Goal: Task Accomplishment & Management: Manage account settings

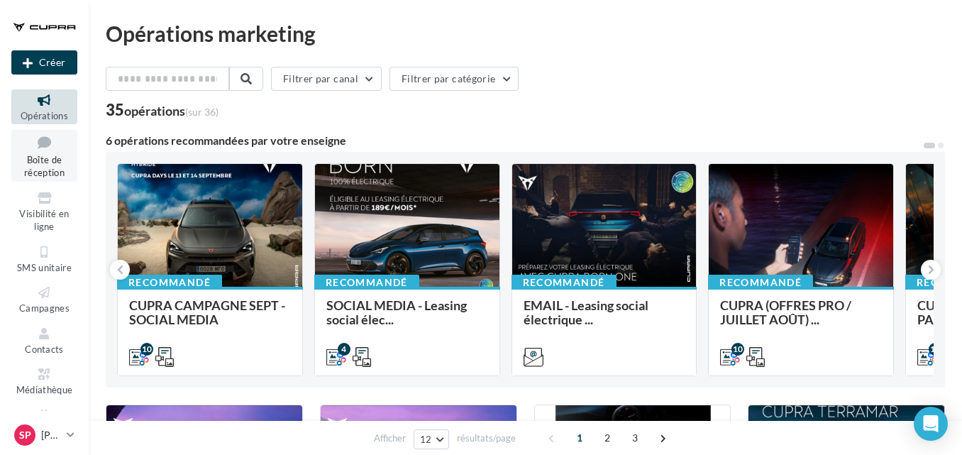
click at [57, 174] on span "Boîte de réception" at bounding box center [44, 166] width 40 height 25
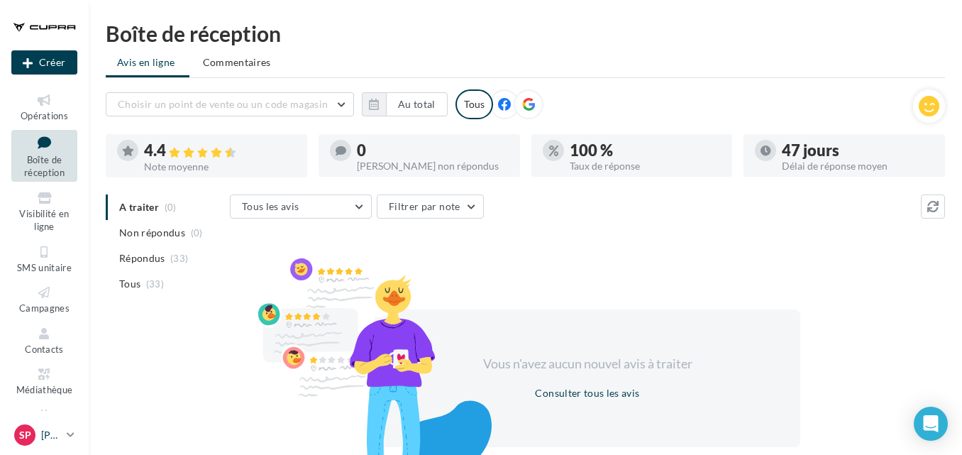
click at [67, 429] on icon at bounding box center [71, 434] width 8 height 12
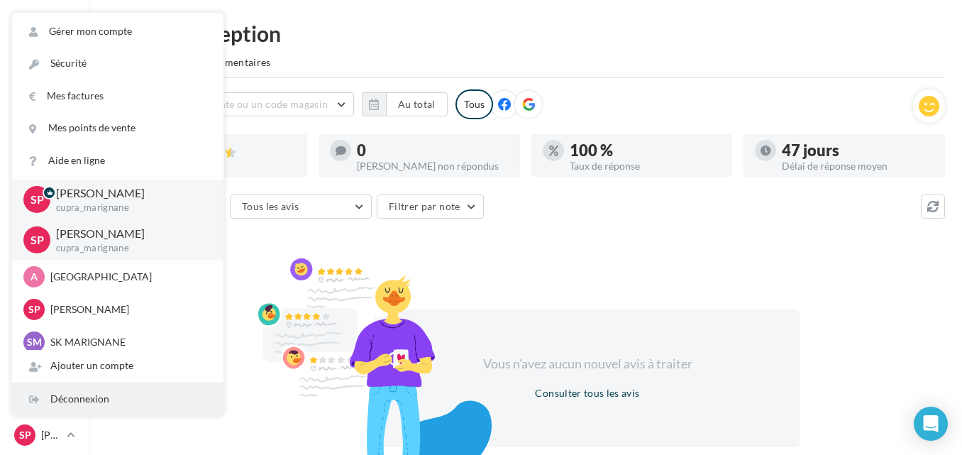
click at [77, 391] on div "Déconnexion" at bounding box center [117, 399] width 211 height 32
